Goal: Obtain resource: Obtain resource

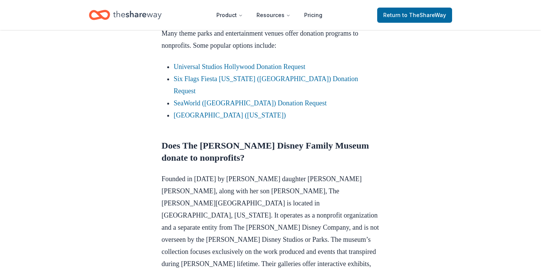
scroll to position [507, 0]
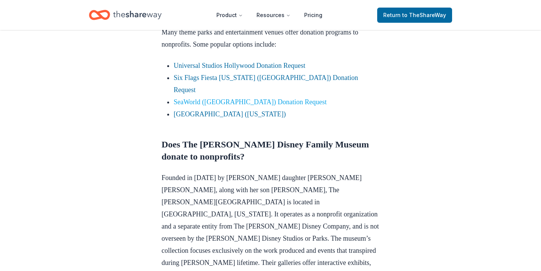
click at [257, 98] on link "SeaWorld ([GEOGRAPHIC_DATA]) Donation Request" at bounding box center [250, 102] width 153 height 8
click at [264, 98] on link "SeaWorld ([GEOGRAPHIC_DATA]) Donation Request" at bounding box center [250, 102] width 153 height 8
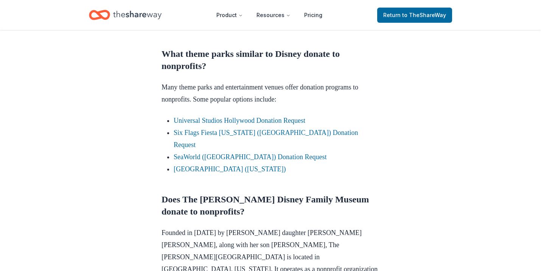
scroll to position [441, 0]
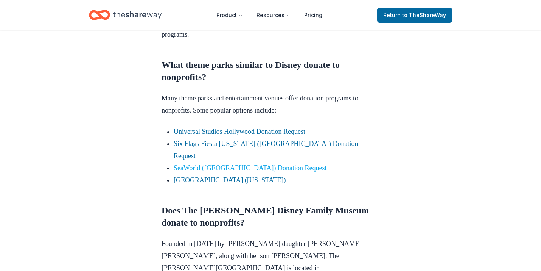
click at [244, 164] on link "SeaWorld ([GEOGRAPHIC_DATA]) Donation Request" at bounding box center [250, 168] width 153 height 8
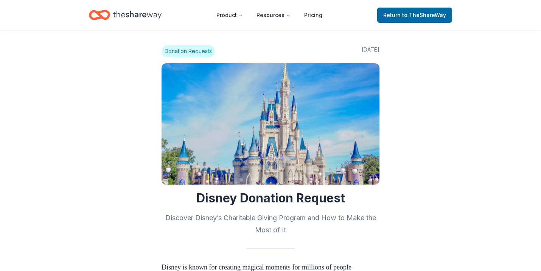
scroll to position [439, 0]
